Goal: Information Seeking & Learning: Learn about a topic

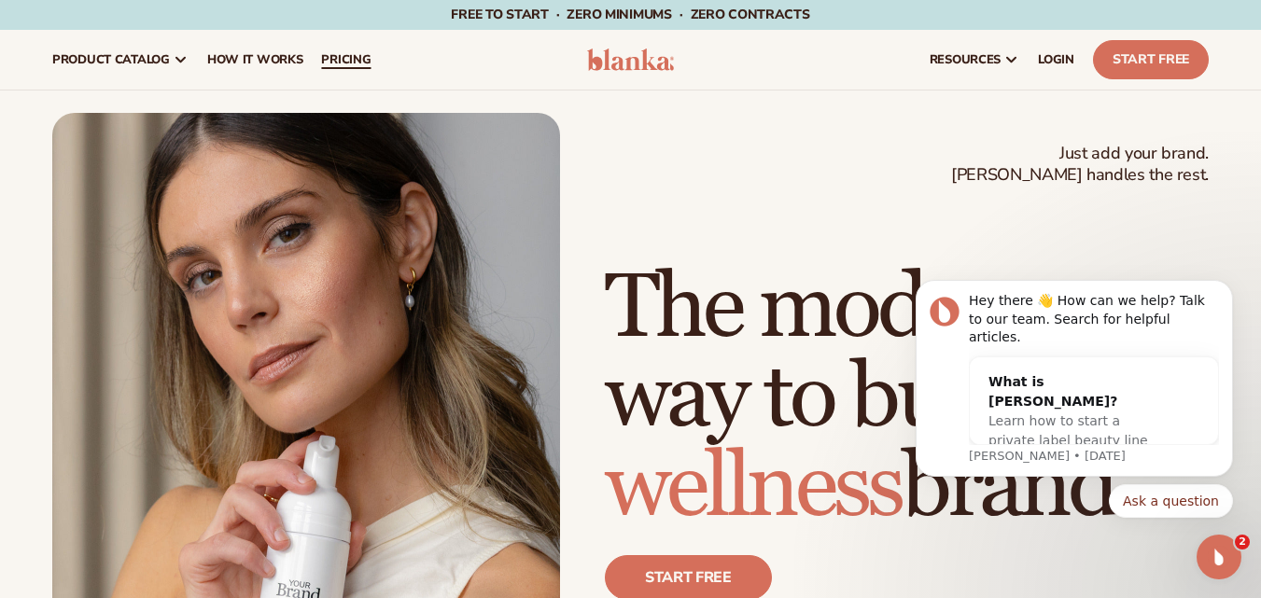
click at [352, 63] on span "pricing" at bounding box center [345, 59] width 49 height 15
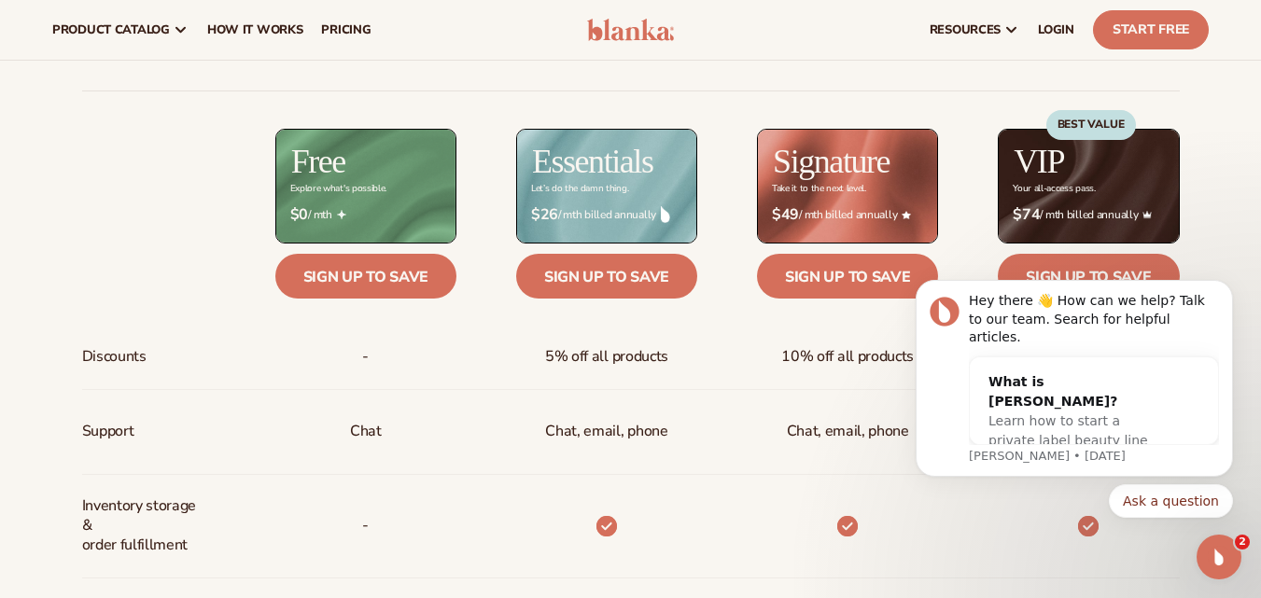
scroll to position [653, 0]
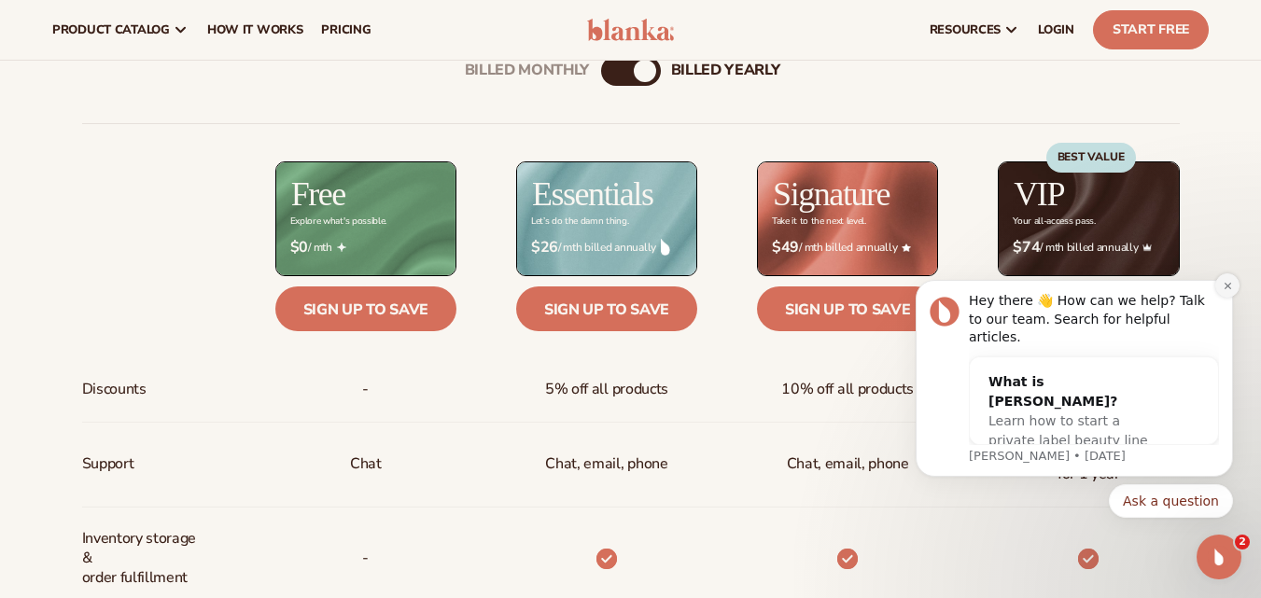
click at [1225, 291] on icon "Dismiss notification" at bounding box center [1228, 286] width 10 height 10
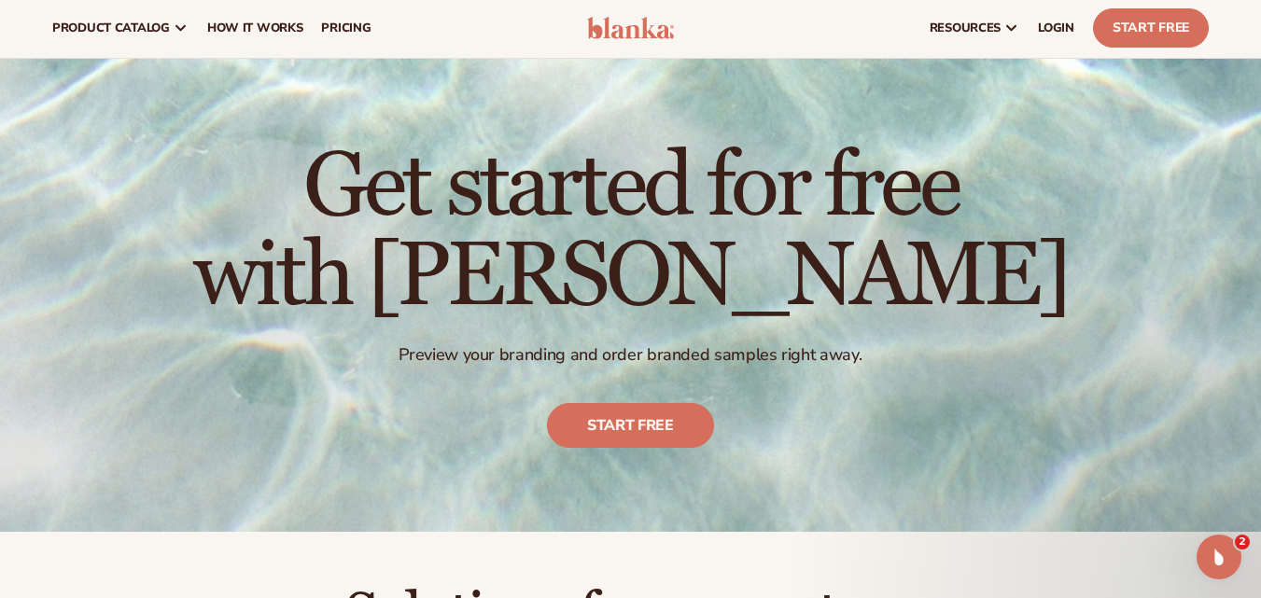
scroll to position [0, 0]
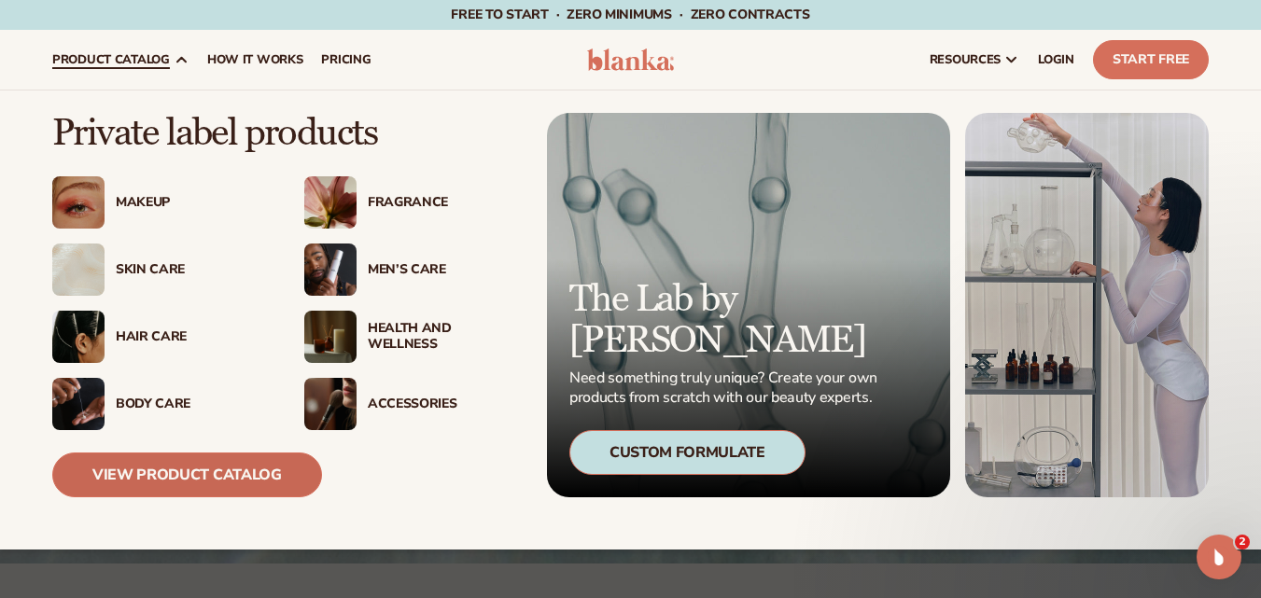
click at [228, 474] on link "View Product Catalog" at bounding box center [187, 475] width 270 height 45
